Goal: Check status: Check status

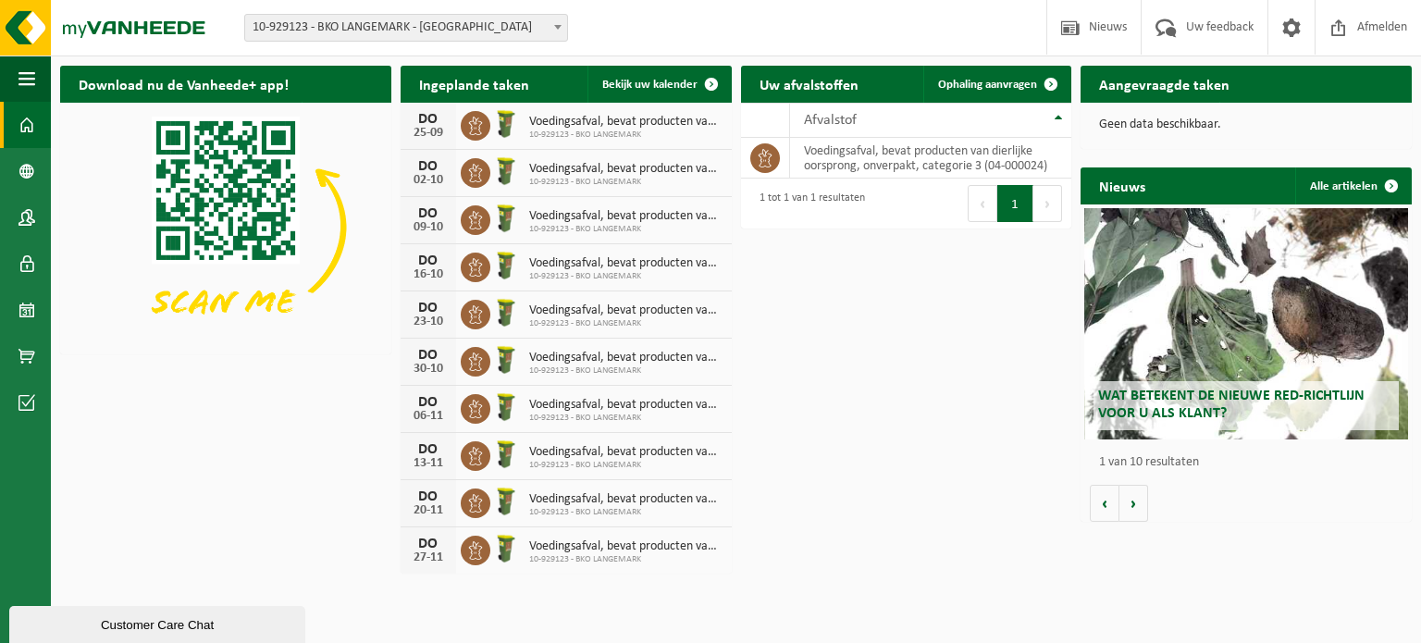
click at [438, 31] on span "10-929123 - BKO LANGEMARK - [GEOGRAPHIC_DATA]" at bounding box center [406, 28] width 322 height 26
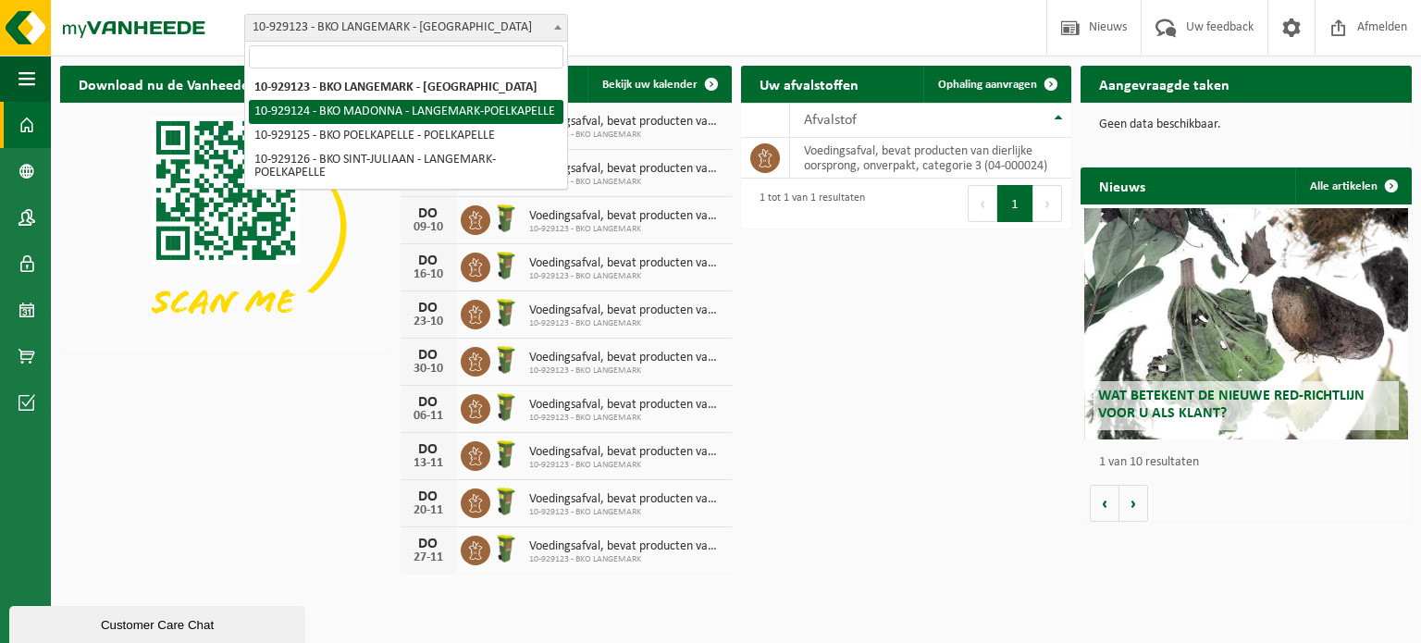
select select "133816"
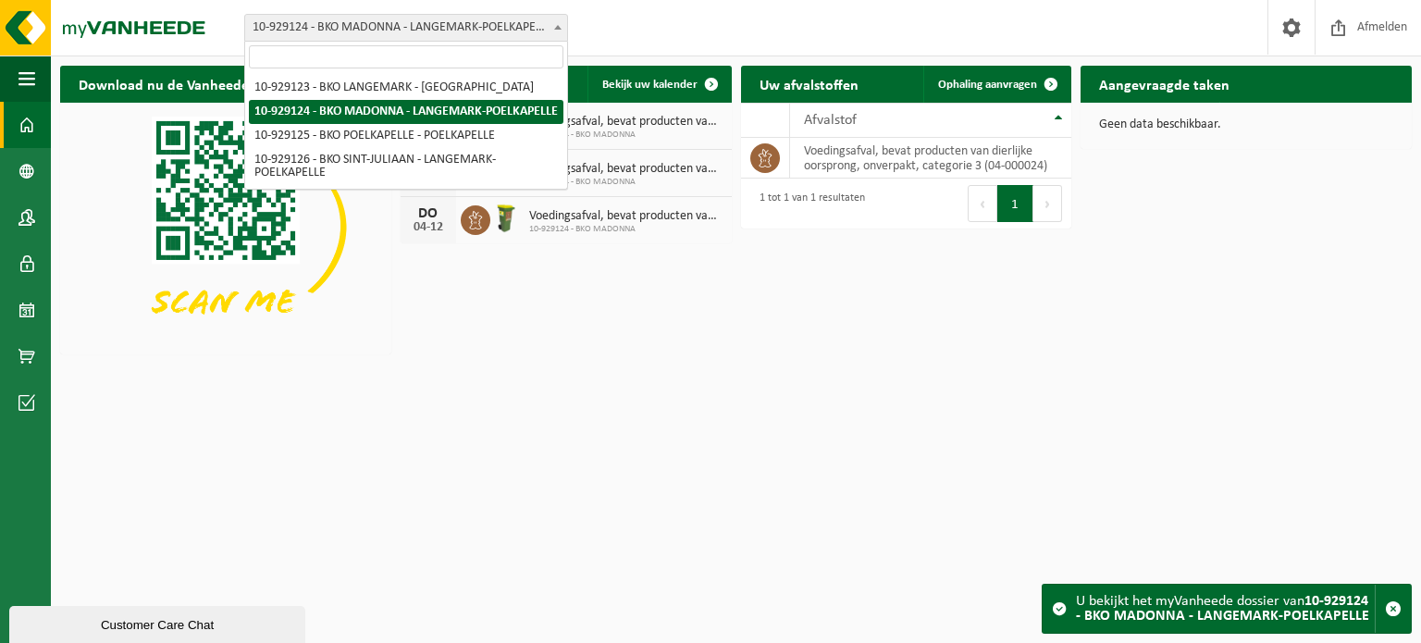
click at [376, 31] on span "10-929124 - BKO MADONNA - LANGEMARK-POELKAPELLE" at bounding box center [406, 28] width 322 height 26
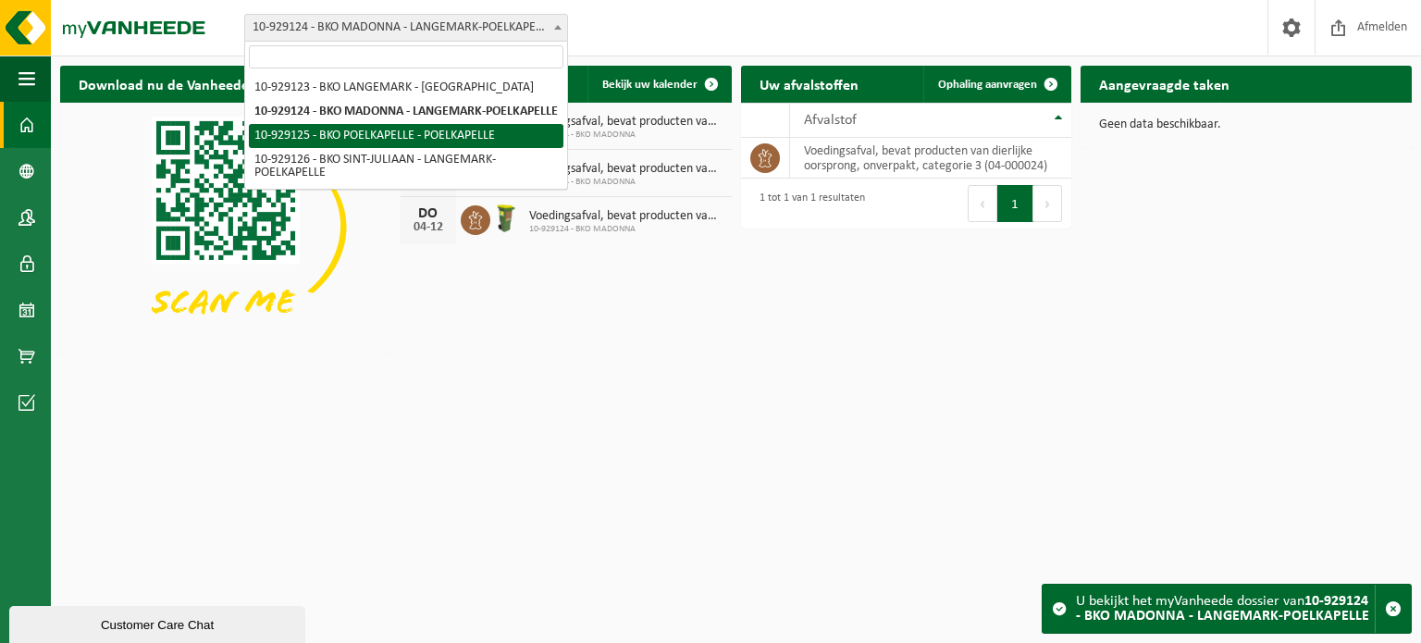
select select "133817"
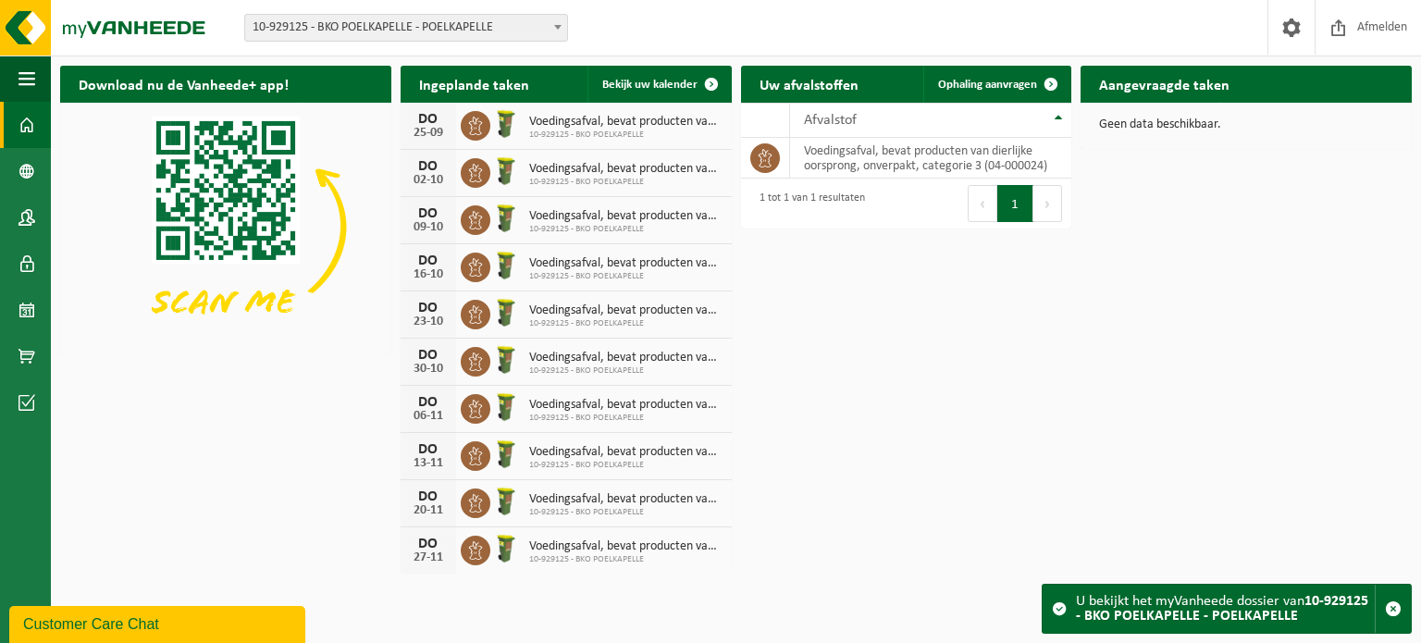
click at [359, 38] on span "10-929125 - BKO POELKAPELLE - POELKAPELLE" at bounding box center [406, 28] width 322 height 26
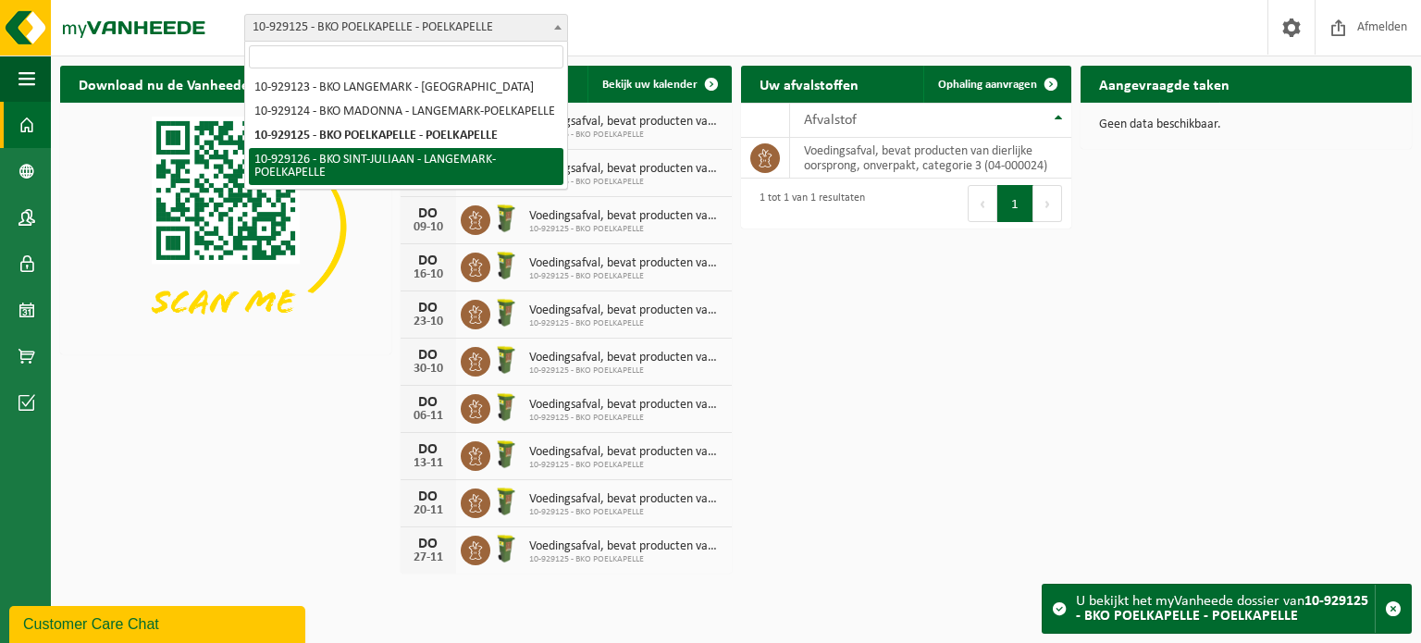
select select "133818"
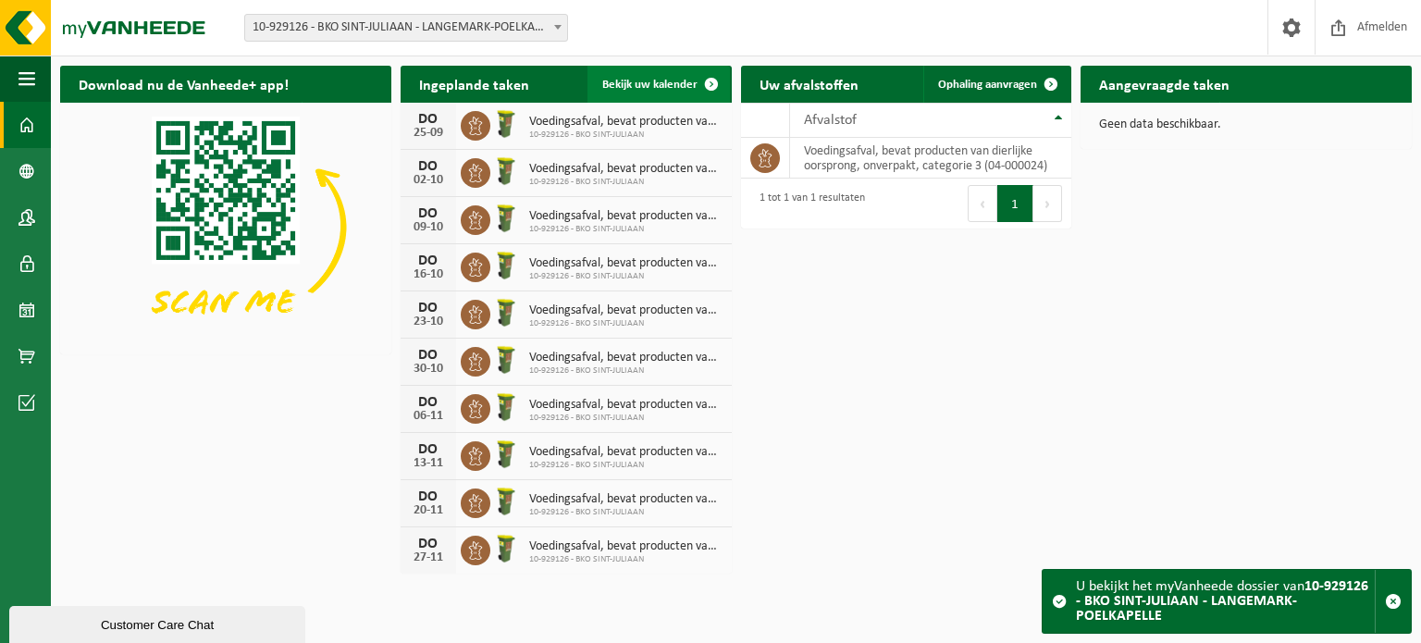
click at [677, 88] on span "Bekijk uw kalender" at bounding box center [649, 85] width 95 height 12
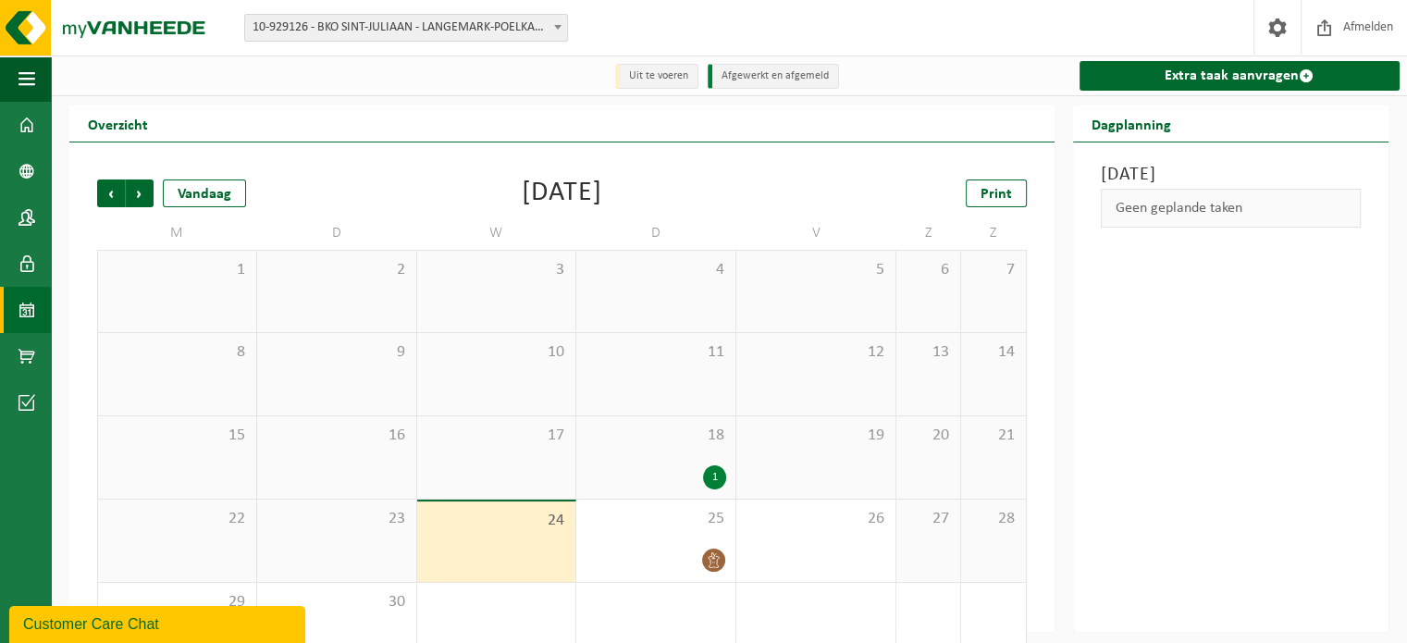
click at [710, 476] on div "1" at bounding box center [714, 477] width 23 height 24
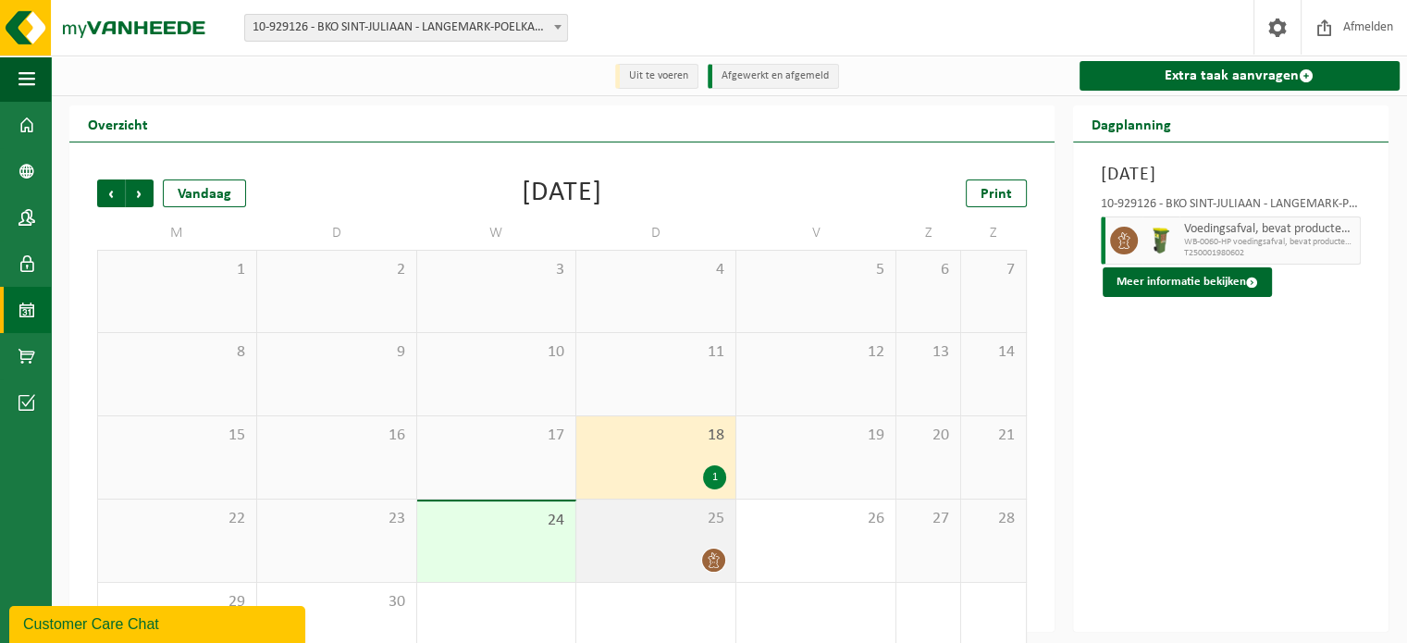
click at [713, 563] on icon at bounding box center [714, 560] width 16 height 16
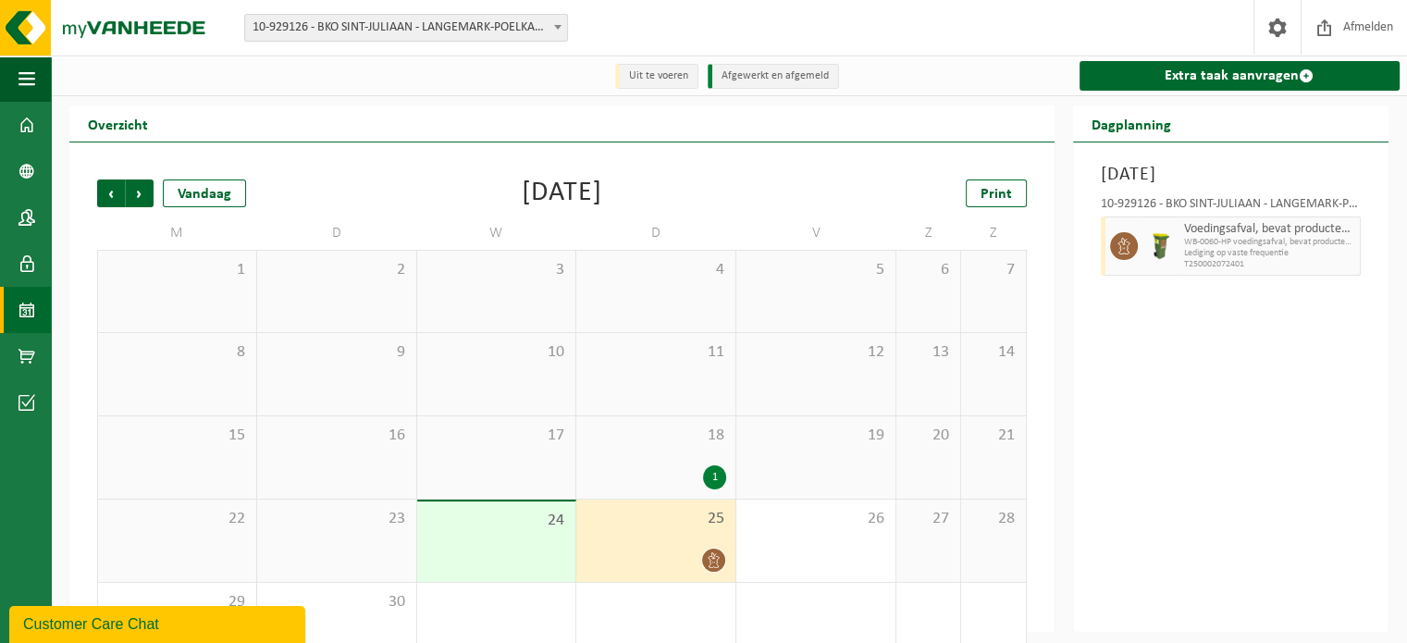
click at [493, 462] on div "17" at bounding box center [496, 457] width 159 height 82
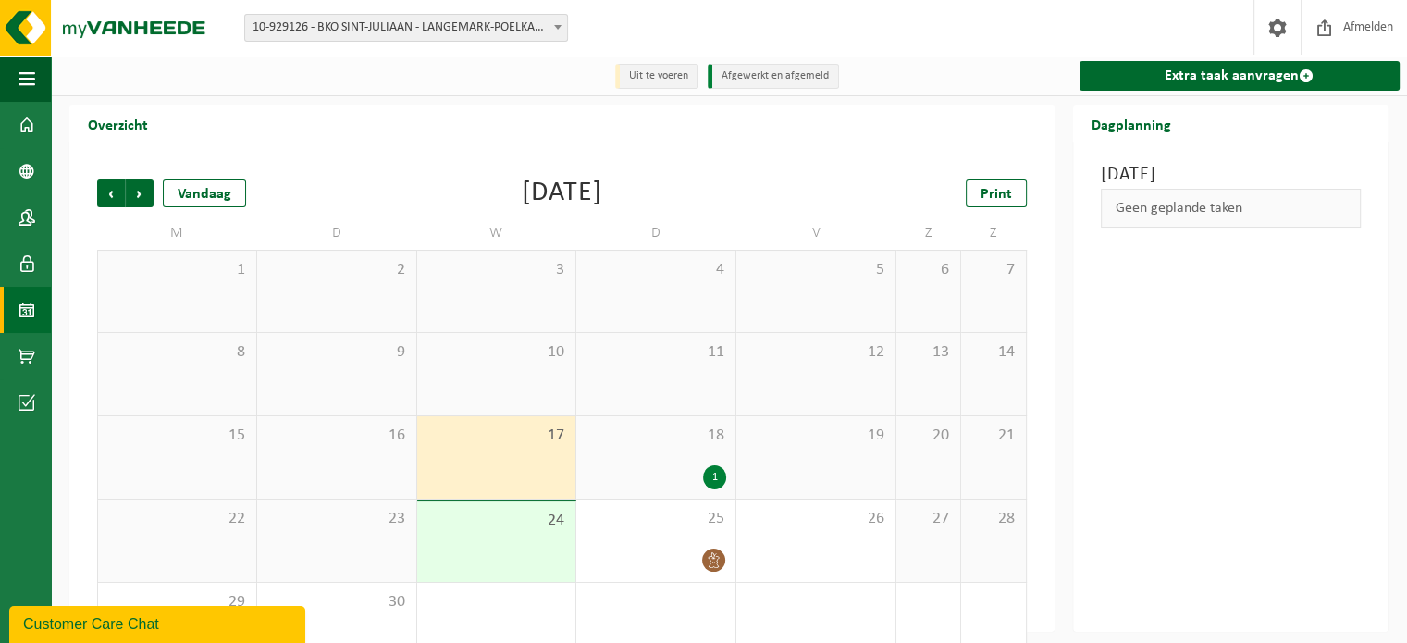
click at [492, 528] on span "24" at bounding box center [496, 521] width 141 height 20
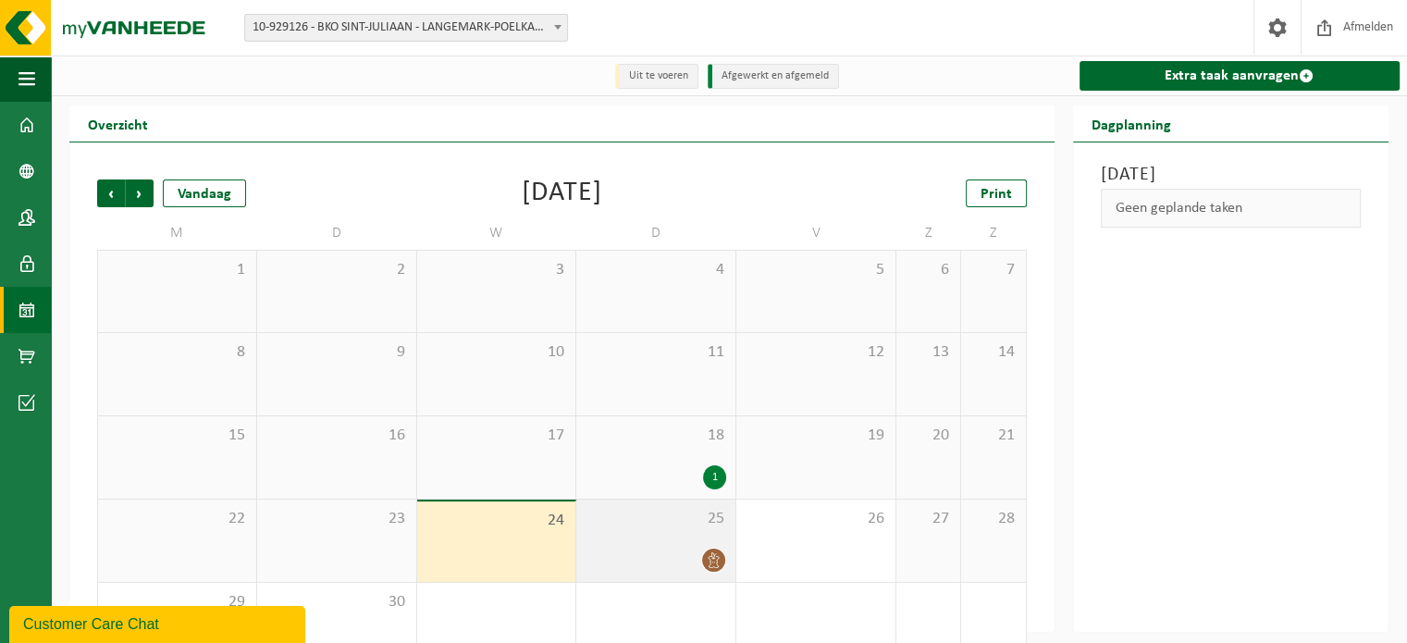
click at [681, 532] on div "25" at bounding box center [655, 541] width 159 height 82
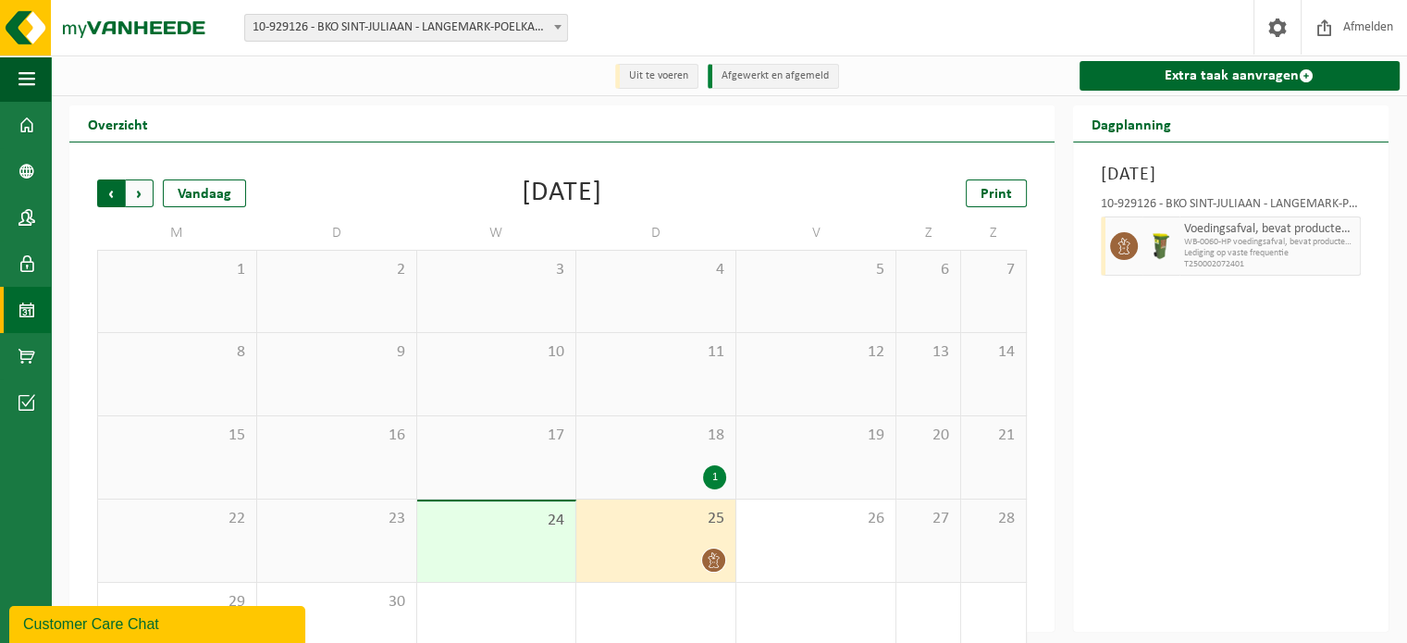
click at [145, 199] on span "Volgende" at bounding box center [140, 193] width 28 height 28
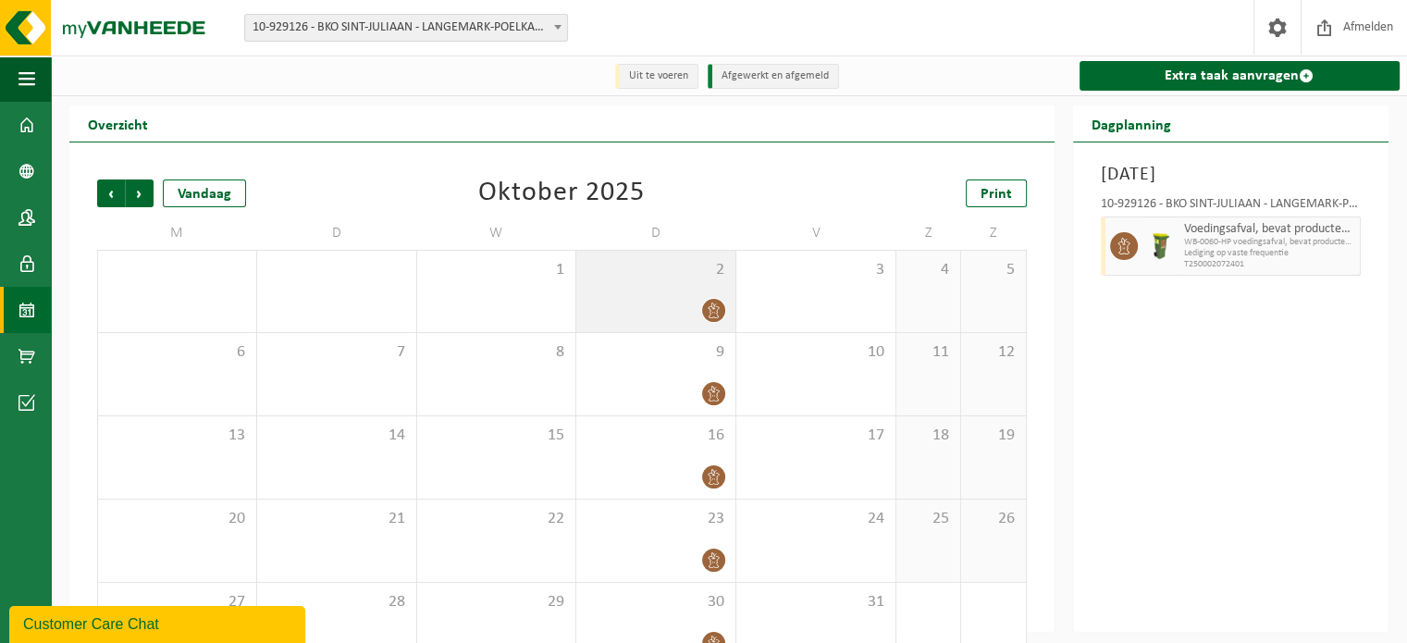
click at [715, 309] on icon at bounding box center [714, 310] width 16 height 16
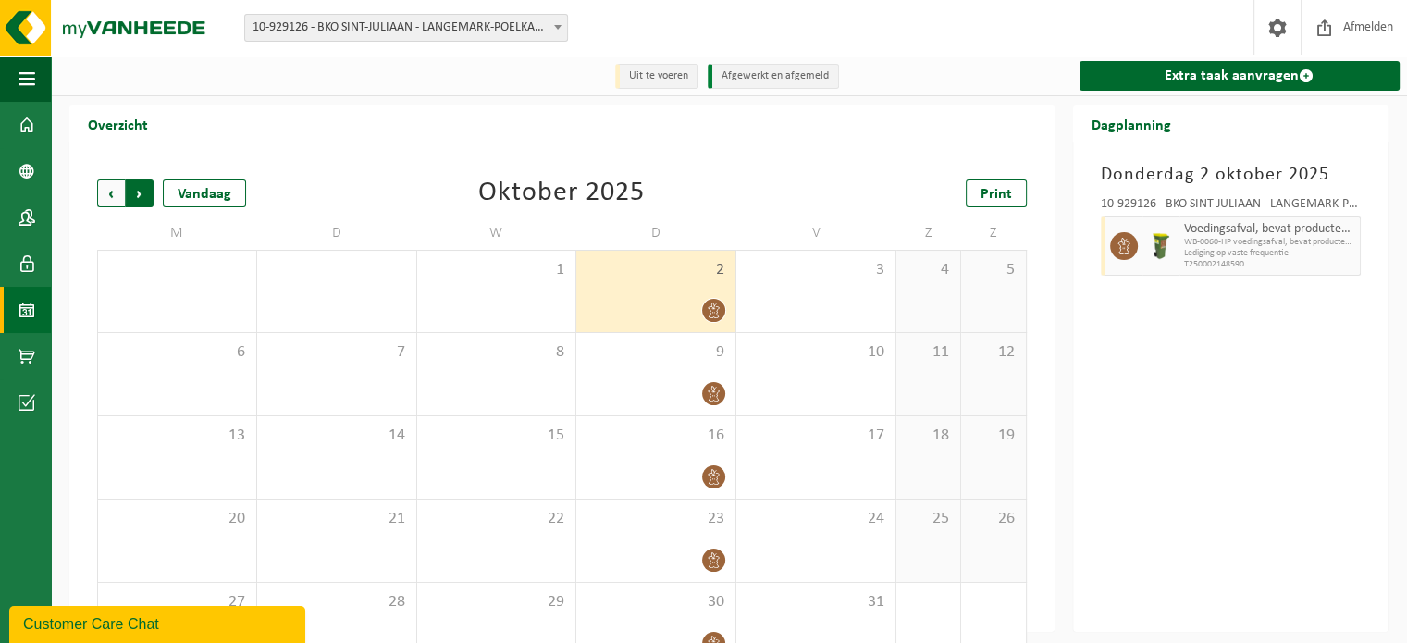
click at [108, 198] on span "Vorige" at bounding box center [111, 193] width 28 height 28
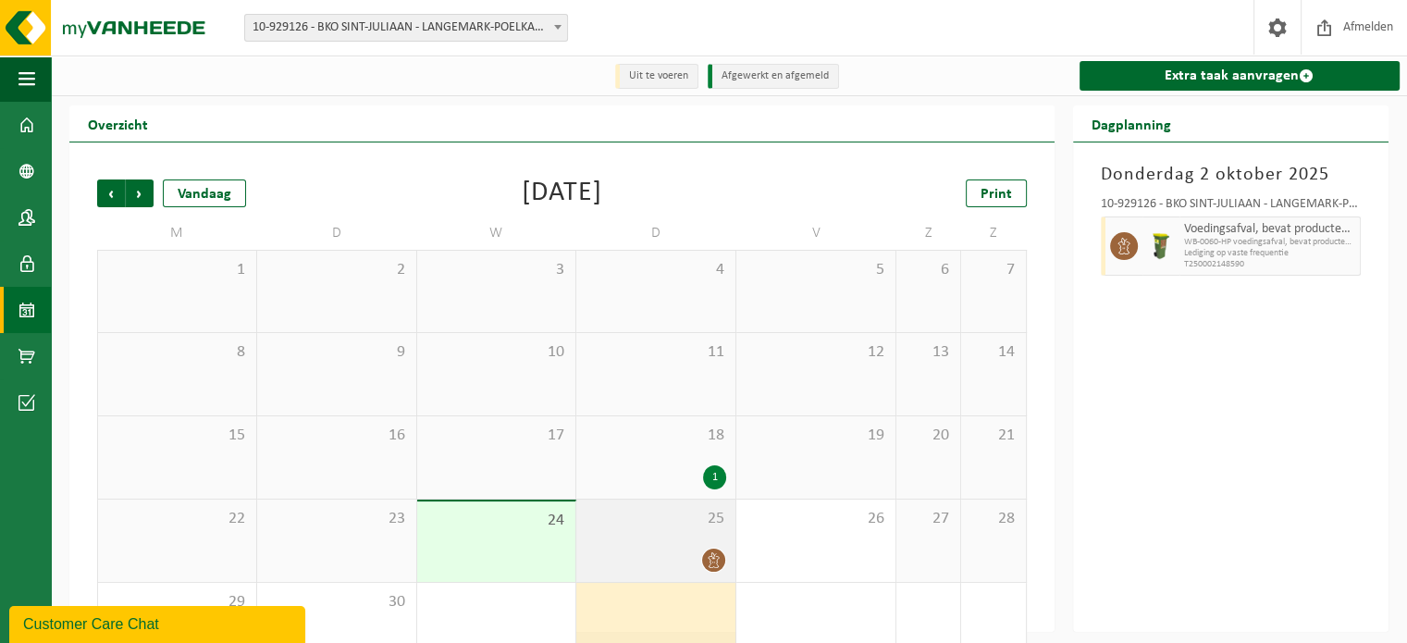
click at [709, 556] on icon at bounding box center [714, 560] width 16 height 16
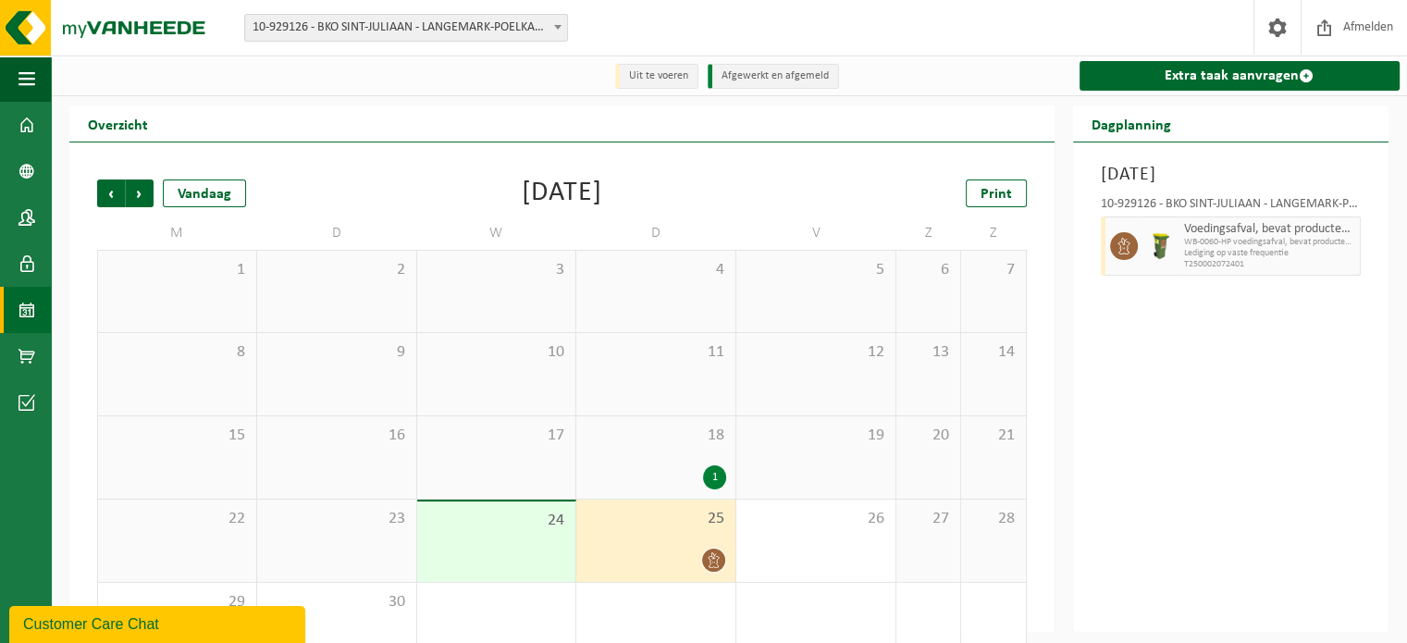
click at [1373, 236] on div "[DATE] 10-929126 - BKO SINT-JULIAAN - LANGEMARK-POELKAPELLE Voedingsafval, beva…" at bounding box center [1231, 386] width 316 height 489
